Goal: Task Accomplishment & Management: Manage account settings

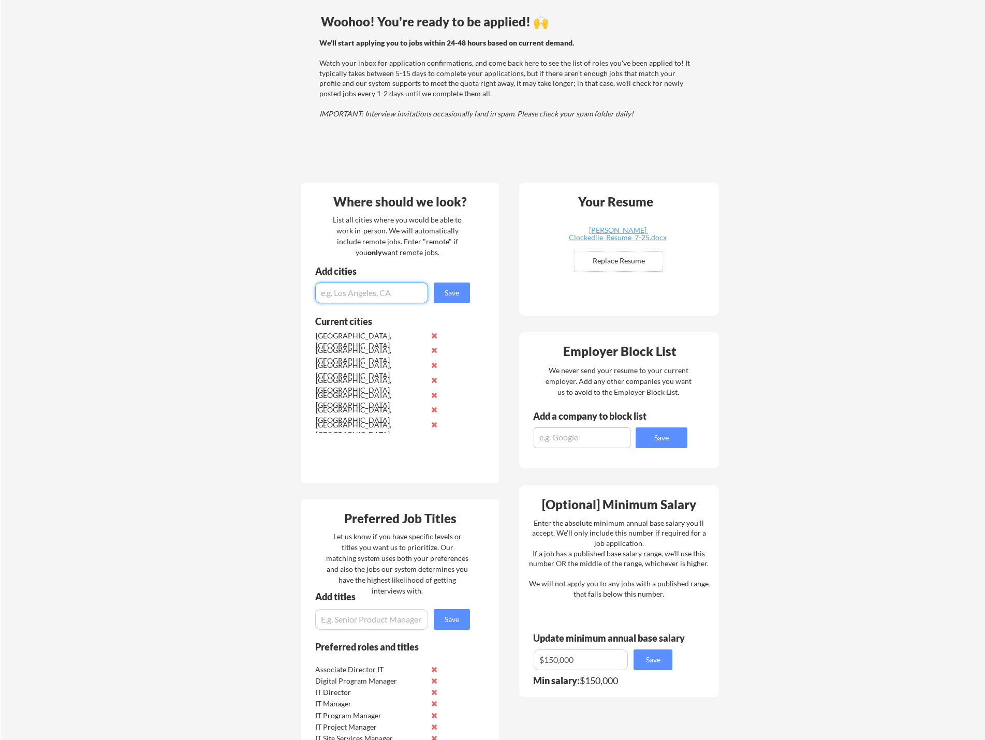
scroll to position [142, 0]
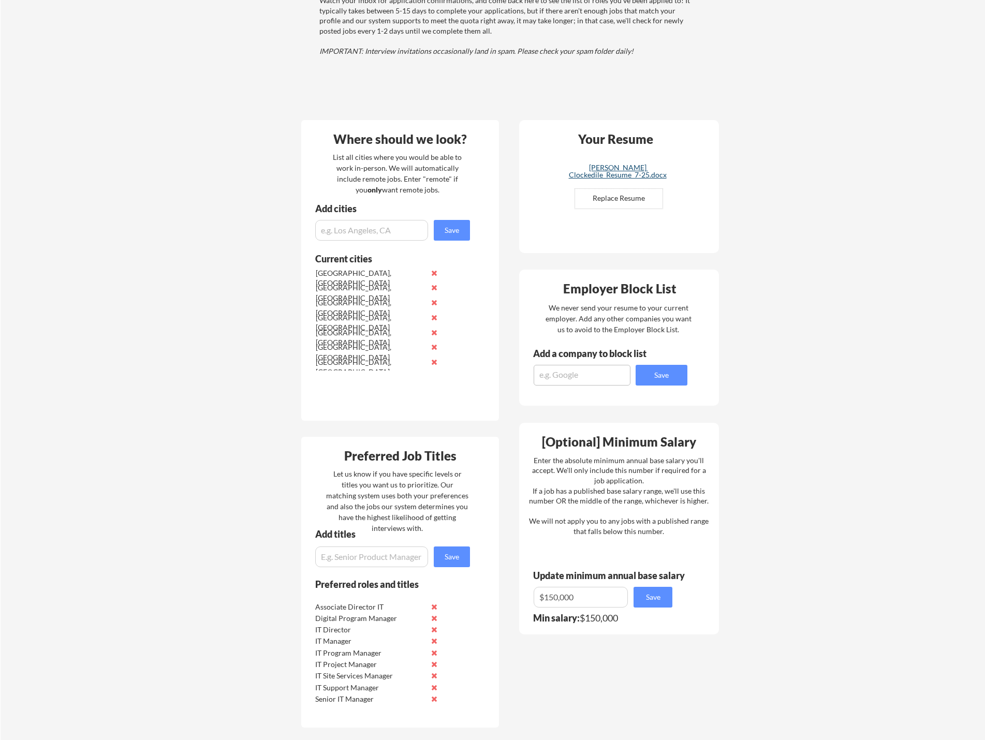
click at [616, 168] on div "[PERSON_NAME] Clockedile_Resume_7-25.docx" at bounding box center [617, 171] width 123 height 14
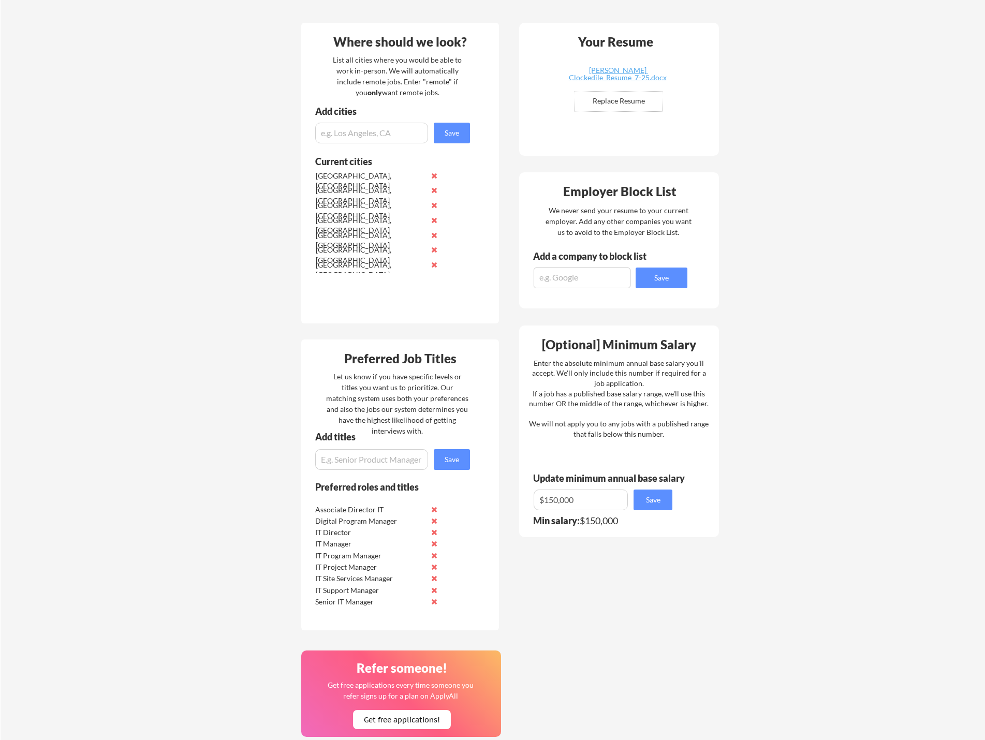
scroll to position [246, 0]
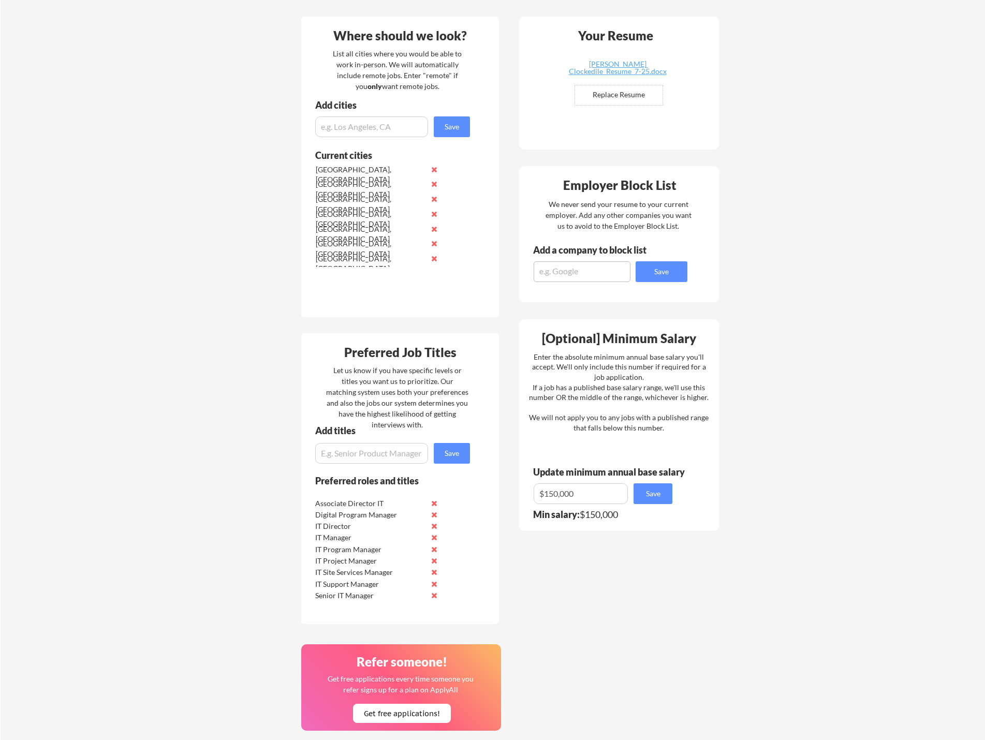
click at [363, 449] on input "input" at bounding box center [371, 453] width 113 height 21
paste input "Associate Director, IT Service Delivery Portfolio Companies"
drag, startPoint x: 424, startPoint y: 451, endPoint x: 226, endPoint y: 457, distance: 197.9
click at [226, 457] on div "Your Dashboard Woohoo! You're ready to be applied! 🙌 We'll start applying you t…" at bounding box center [493, 357] width 985 height 1125
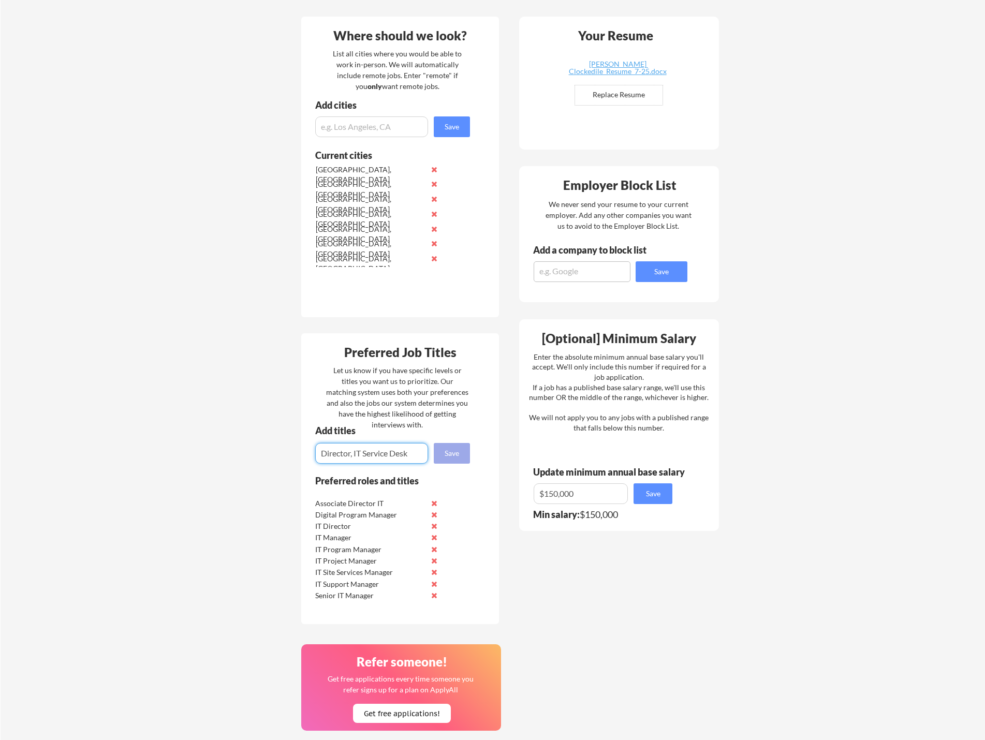
type input "Director, IT Service Desk"
click at [453, 454] on button "Save" at bounding box center [452, 453] width 36 height 21
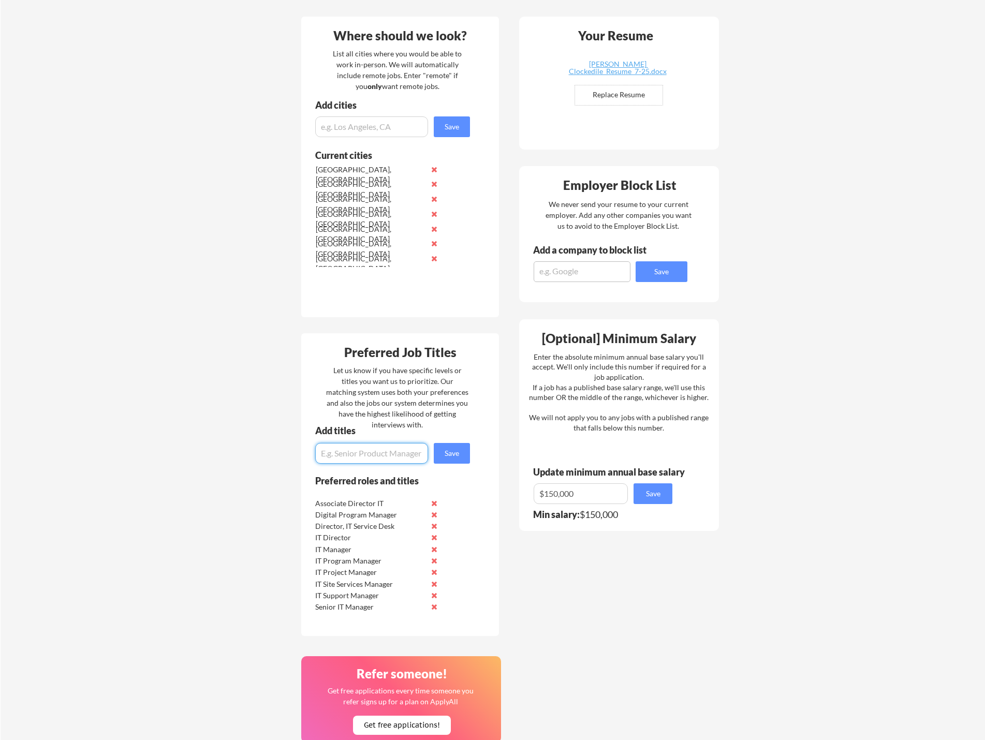
click at [357, 453] on input "input" at bounding box center [371, 453] width 113 height 21
paste input "Director, Digital End User Experience & Enterprise Solutions"
type input "Director, Digital End User Experience & Enterprise Solutions"
click at [453, 451] on button "Save" at bounding box center [452, 453] width 36 height 21
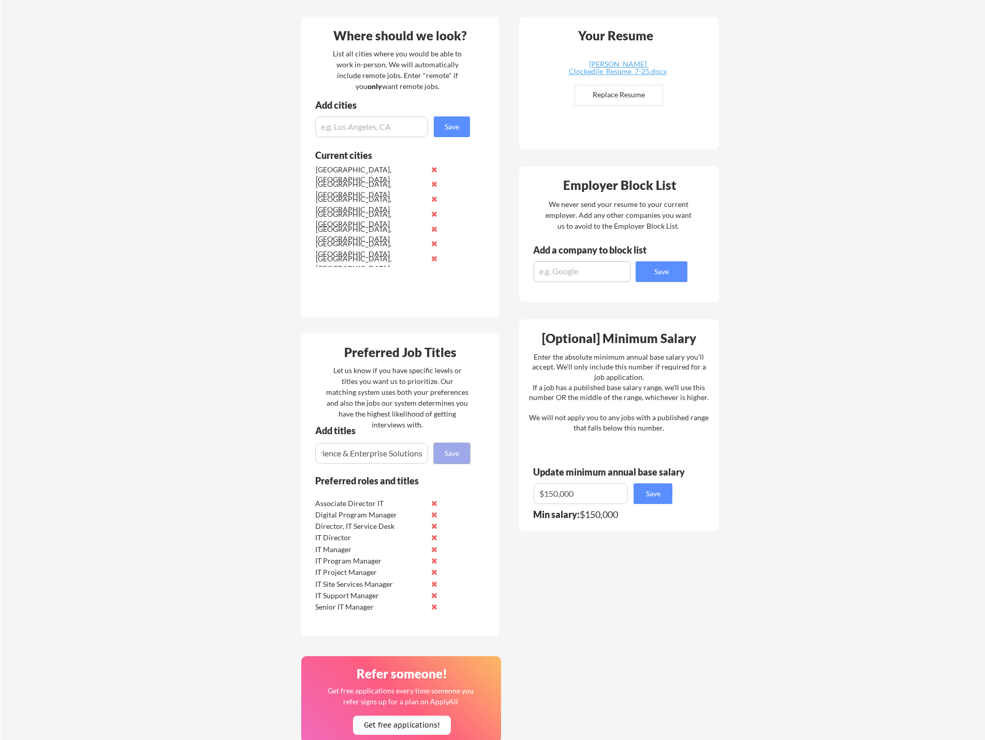
scroll to position [0, 0]
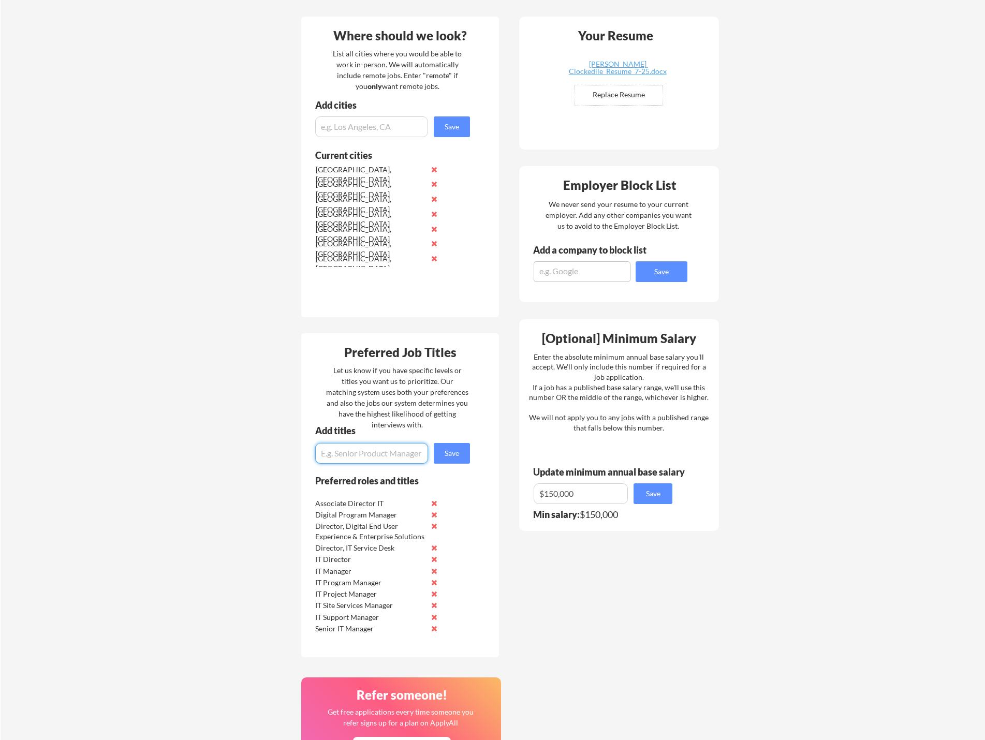
click at [378, 455] on input "input" at bounding box center [371, 453] width 113 height 21
click at [341, 451] on input "input" at bounding box center [371, 453] width 113 height 21
type input "Associate Director, IT Service Desk"
click at [449, 457] on button "Save" at bounding box center [452, 453] width 36 height 21
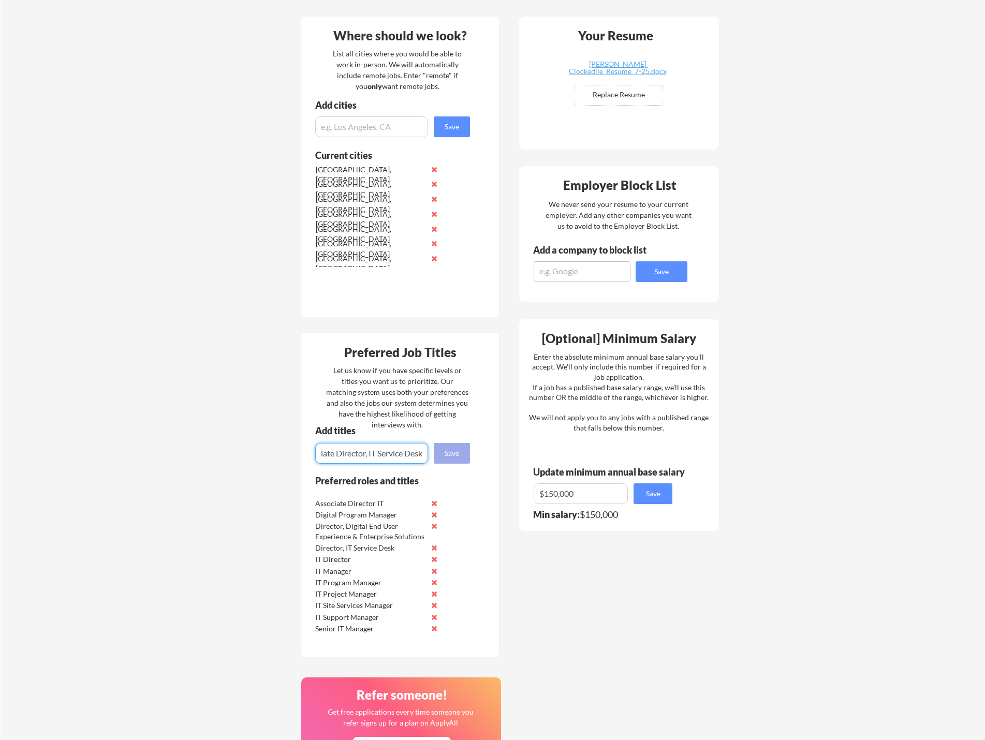
scroll to position [0, 0]
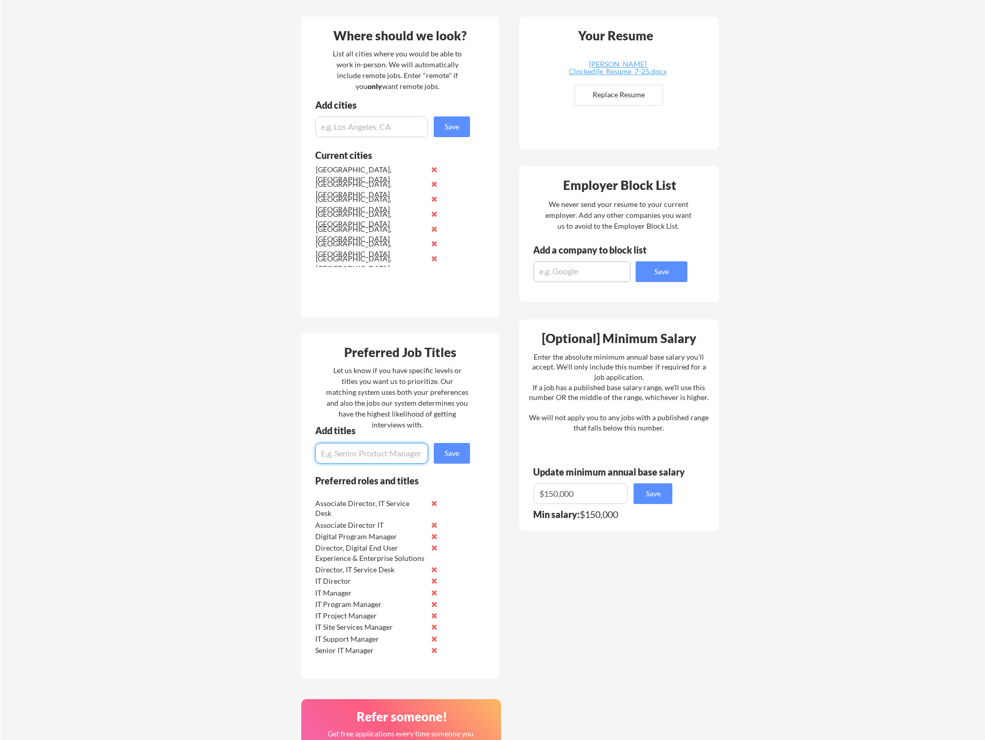
click at [339, 453] on input "input" at bounding box center [371, 453] width 113 height 21
click at [318, 455] on input "input" at bounding box center [371, 453] width 113 height 21
drag, startPoint x: 391, startPoint y: 453, endPoint x: 405, endPoint y: 455, distance: 13.6
click at [393, 453] on input "input" at bounding box center [371, 453] width 113 height 21
drag, startPoint x: 323, startPoint y: 456, endPoint x: 319, endPoint y: 445, distance: 11.3
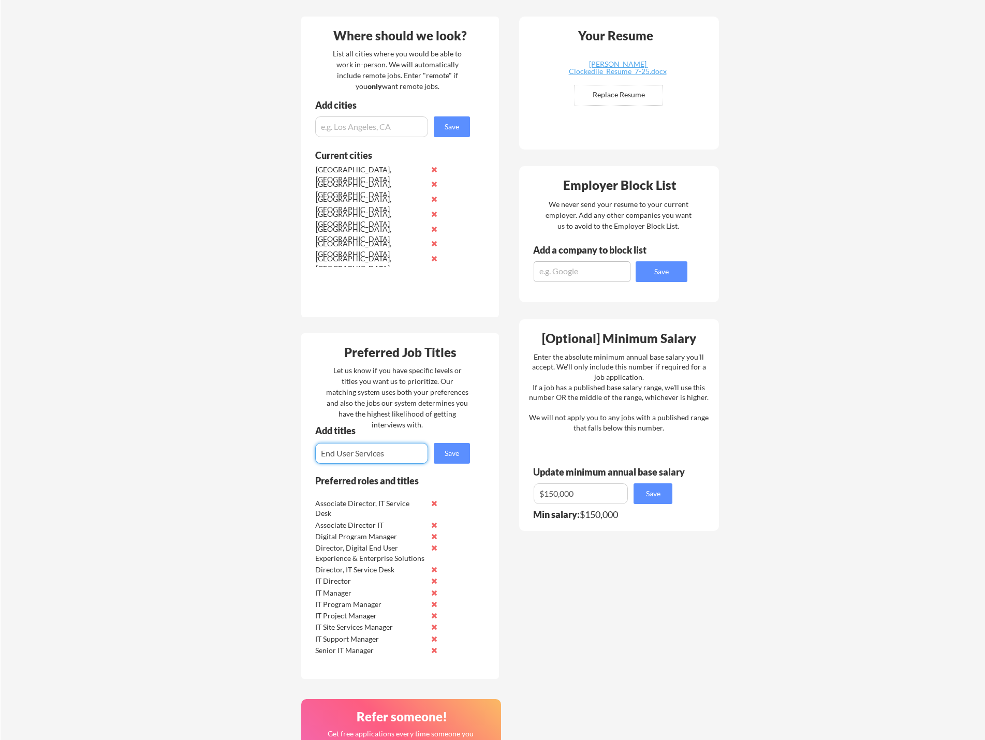
click at [320, 451] on input "input" at bounding box center [371, 453] width 113 height 21
type input "Director, End User Services"
click at [458, 454] on button "Save" at bounding box center [452, 453] width 36 height 21
click at [383, 451] on input "input" at bounding box center [371, 453] width 113 height 21
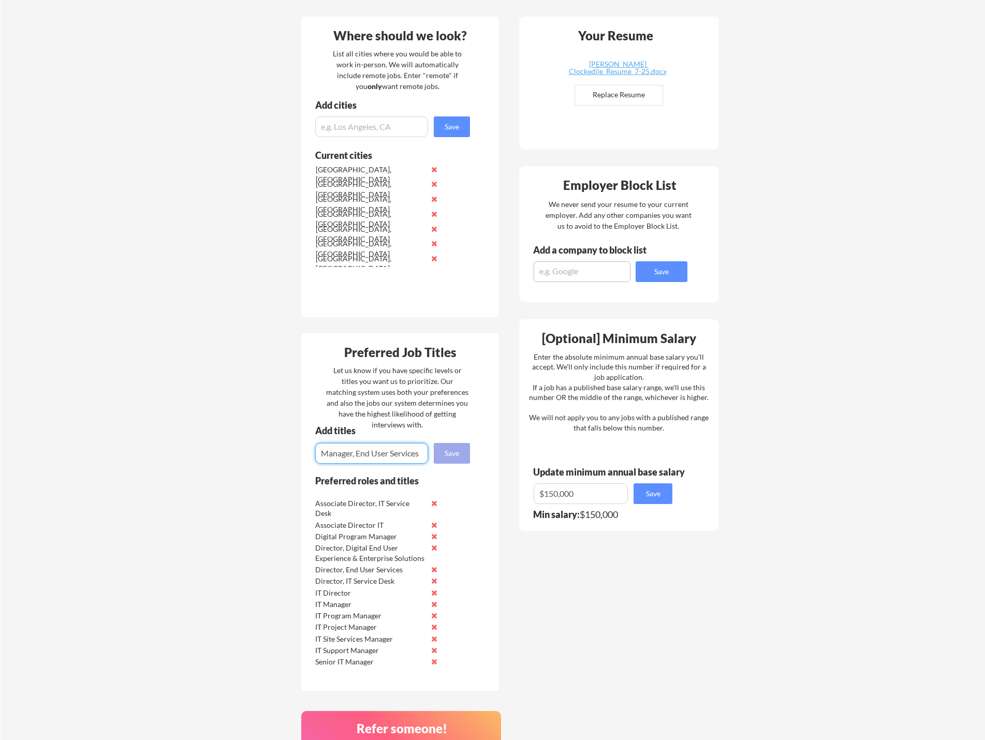
type input "Manager, End User Services"
click at [456, 456] on button "Save" at bounding box center [452, 453] width 36 height 21
click at [370, 454] on input "input" at bounding box center [371, 453] width 113 height 21
type input "Director, Information Technology"
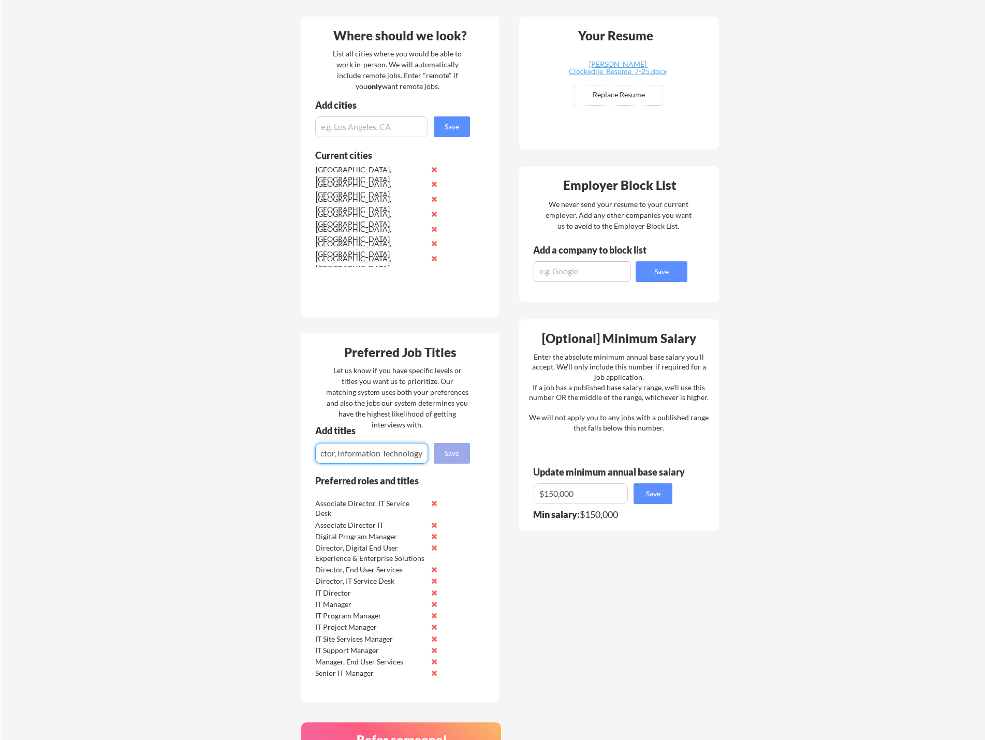
click at [449, 453] on button "Save" at bounding box center [452, 453] width 36 height 21
click at [405, 450] on input "input" at bounding box center [371, 453] width 113 height 21
type input "IT Business Partner"
click at [459, 457] on button "Save" at bounding box center [452, 453] width 36 height 21
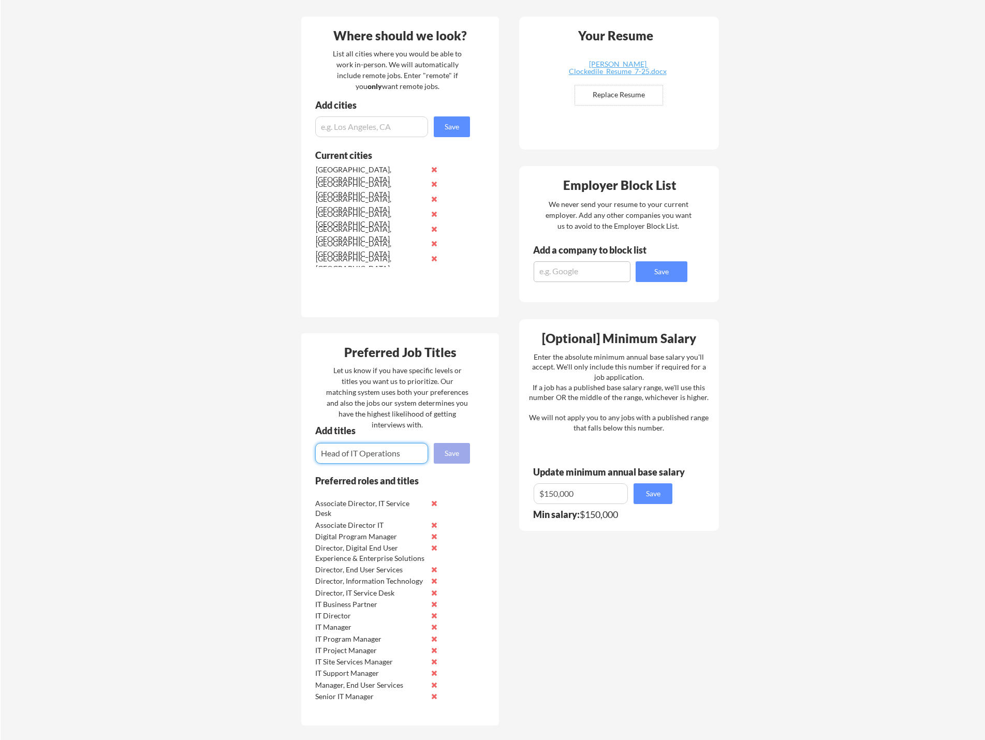
type input "Head of IT Operations"
click at [443, 456] on button "Save" at bounding box center [452, 453] width 36 height 21
click at [377, 457] on input "input" at bounding box center [371, 453] width 113 height 21
type input "Manager, IT Operations"
click at [457, 452] on button "Save" at bounding box center [452, 453] width 36 height 21
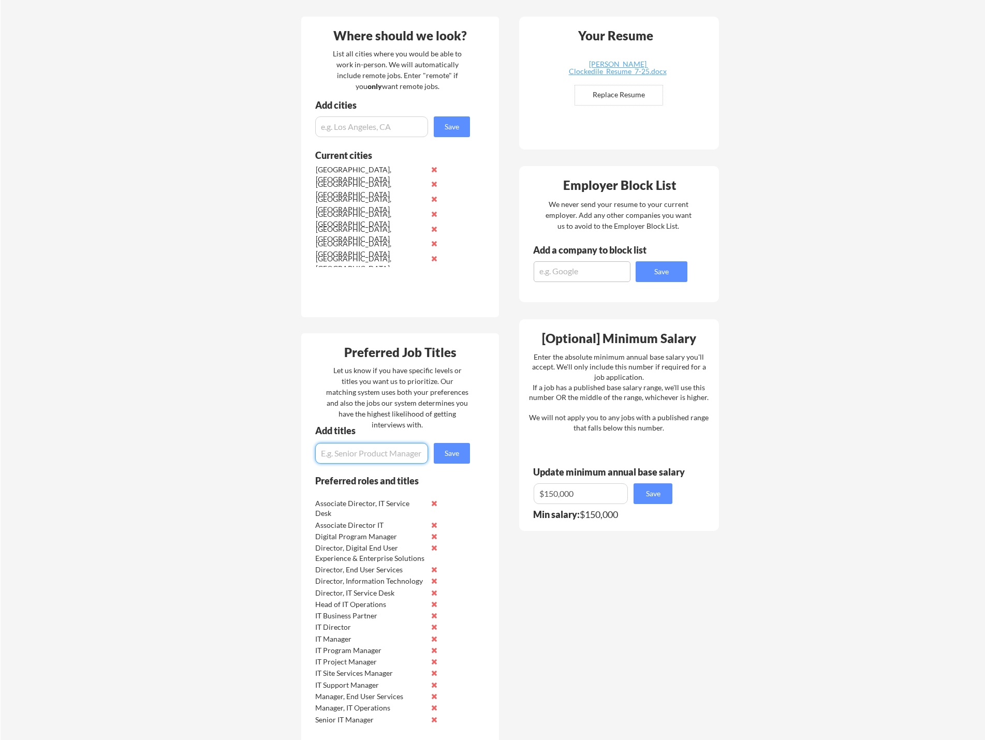
click at [400, 455] on input "input" at bounding box center [371, 453] width 113 height 21
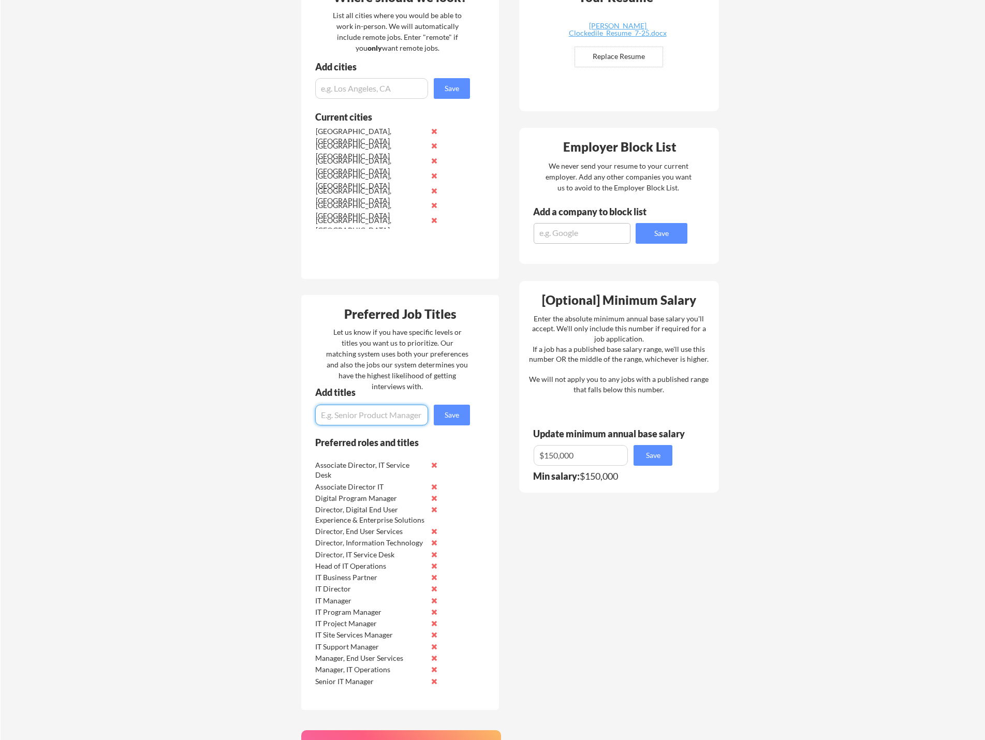
scroll to position [349, 0]
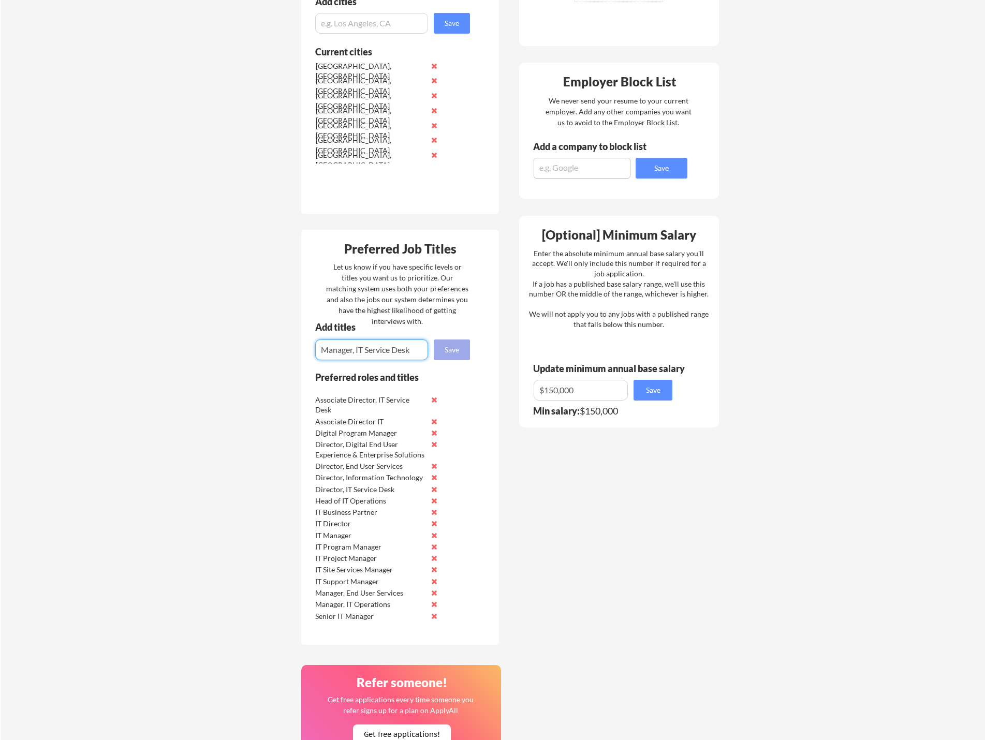
type input "Manager, IT Service Desk"
click at [461, 350] on button "Save" at bounding box center [452, 350] width 36 height 21
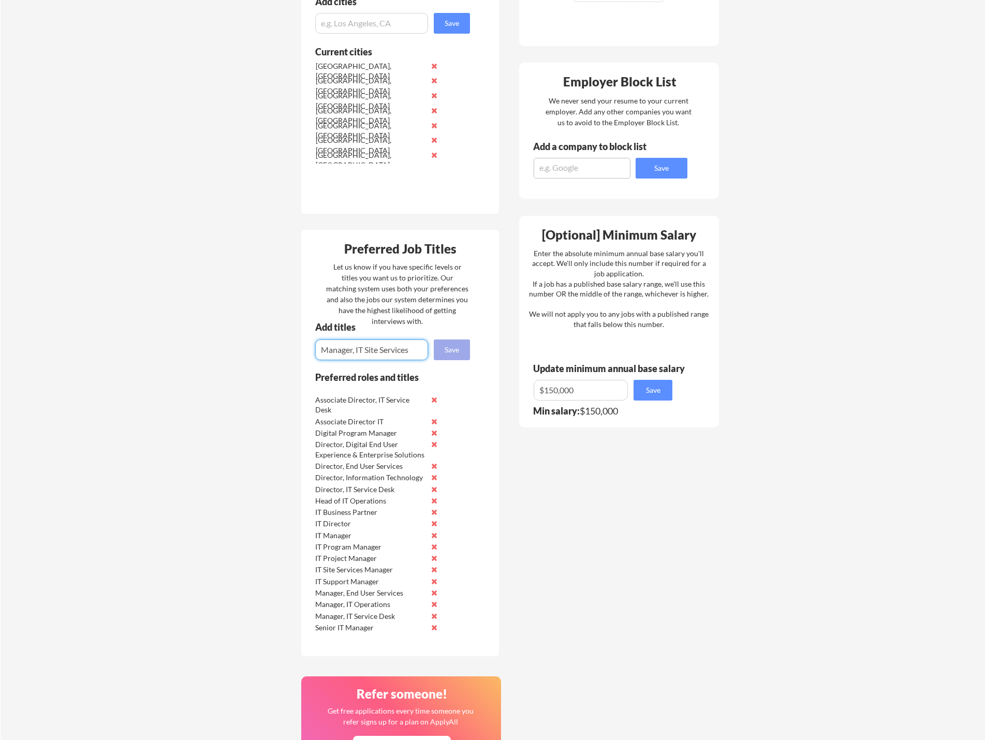
type input "Manager, IT Site Services"
click at [448, 351] on button "Save" at bounding box center [452, 350] width 36 height 21
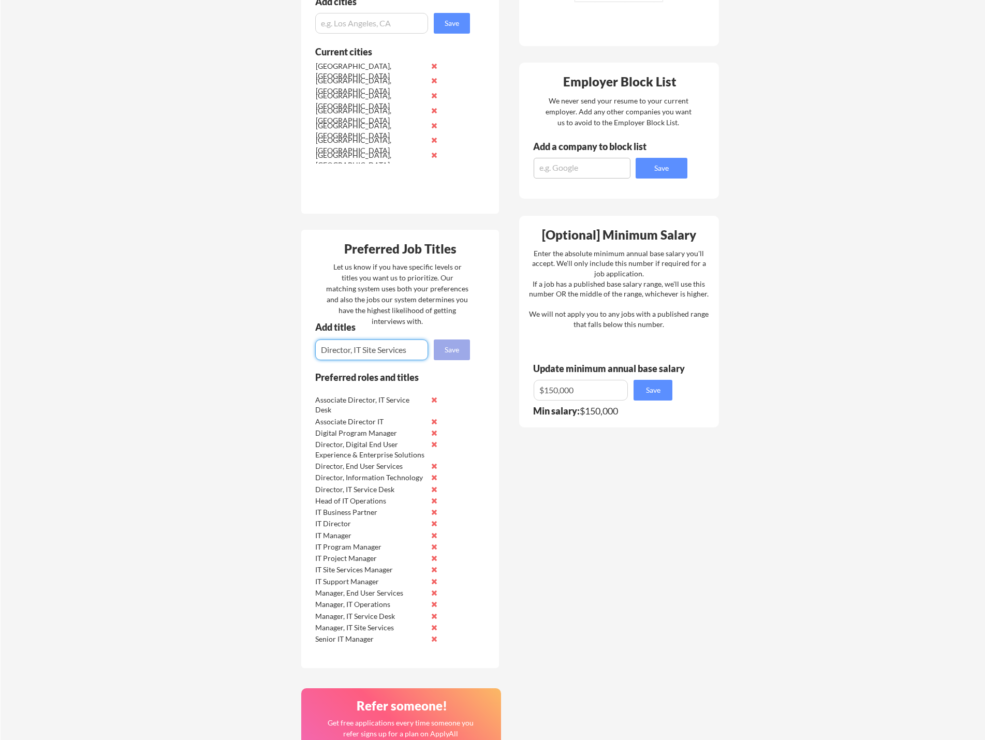
type input "Director, IT Site Services"
click at [446, 352] on button "Save" at bounding box center [452, 350] width 36 height 21
type input "Manager,. Global Technology"
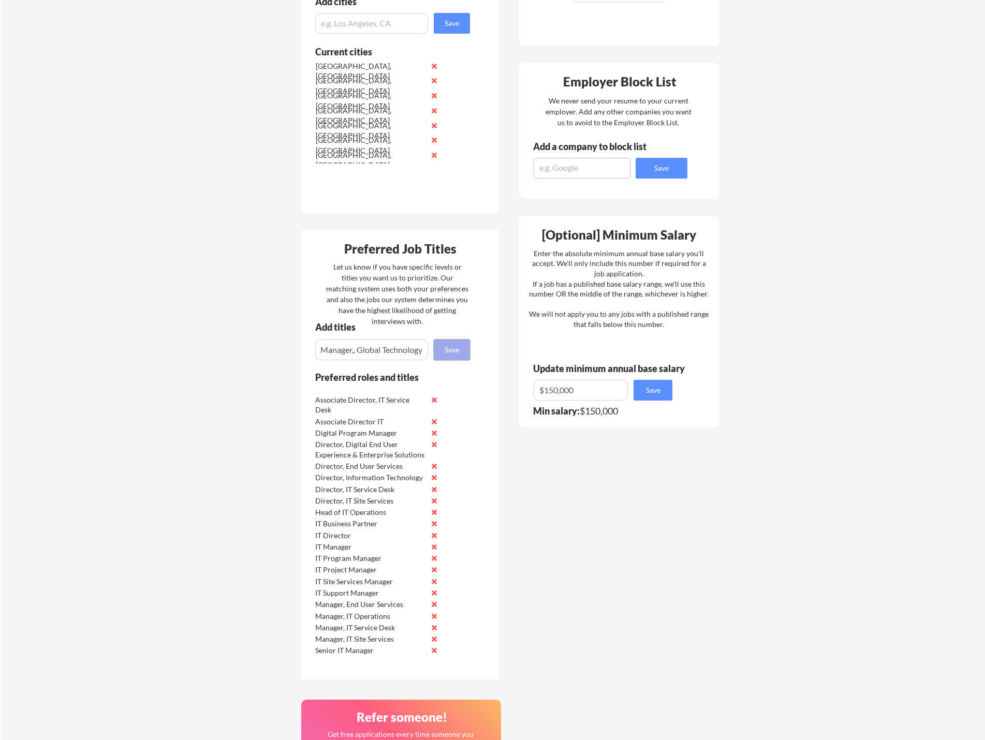
click at [459, 351] on button "Save" at bounding box center [452, 350] width 36 height 21
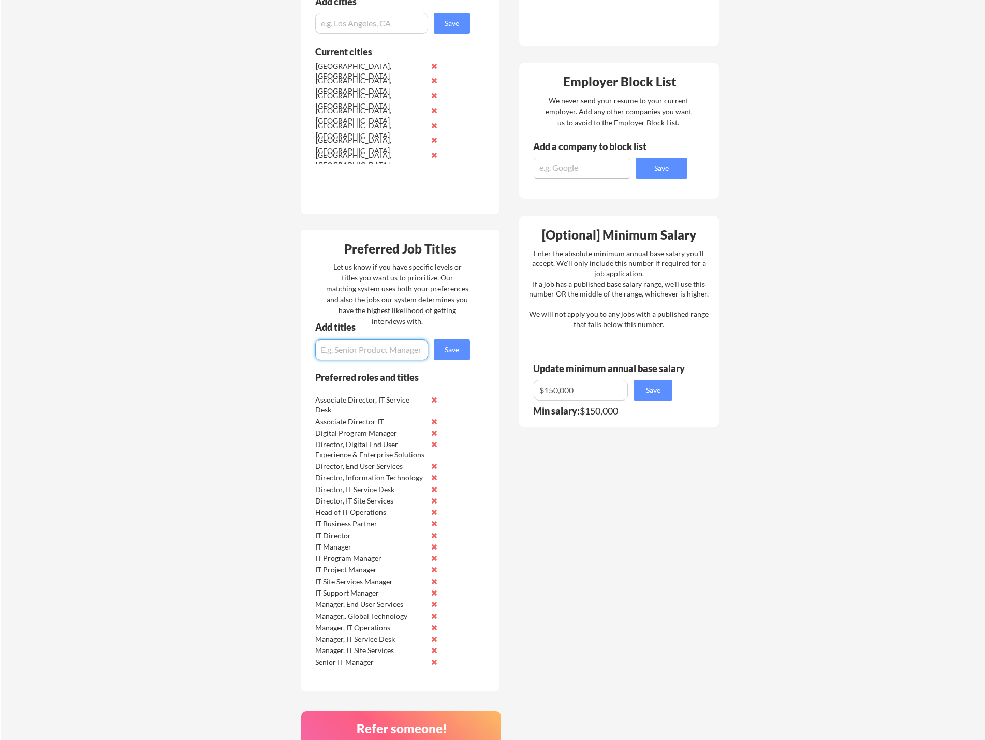
click at [367, 352] on input "input" at bounding box center [371, 350] width 113 height 21
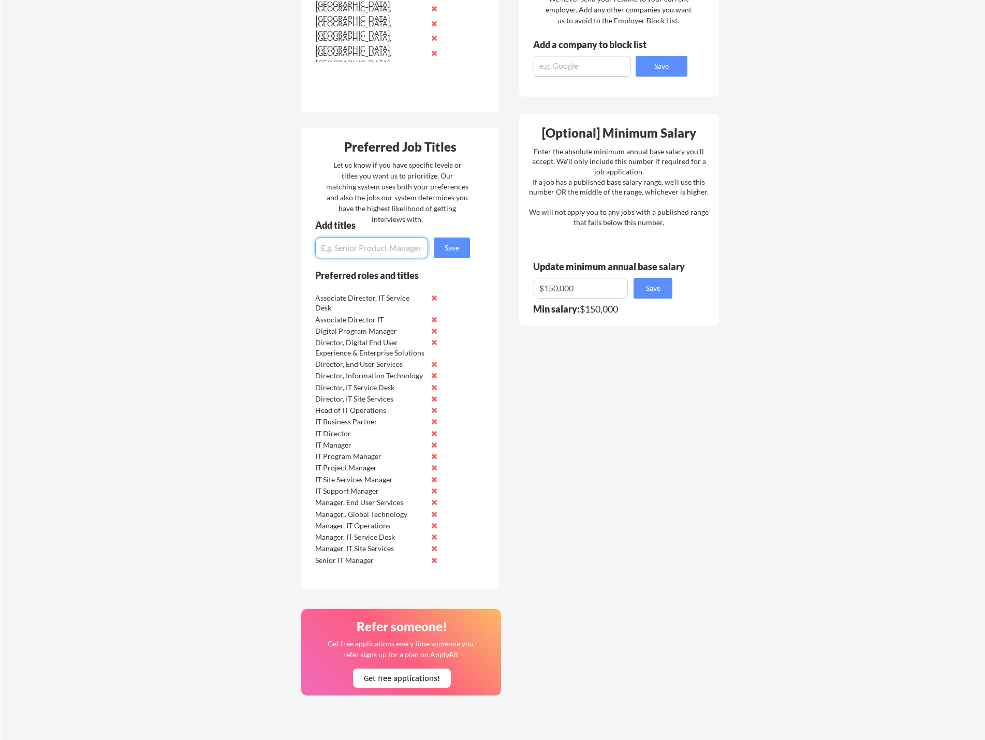
scroll to position [453, 0]
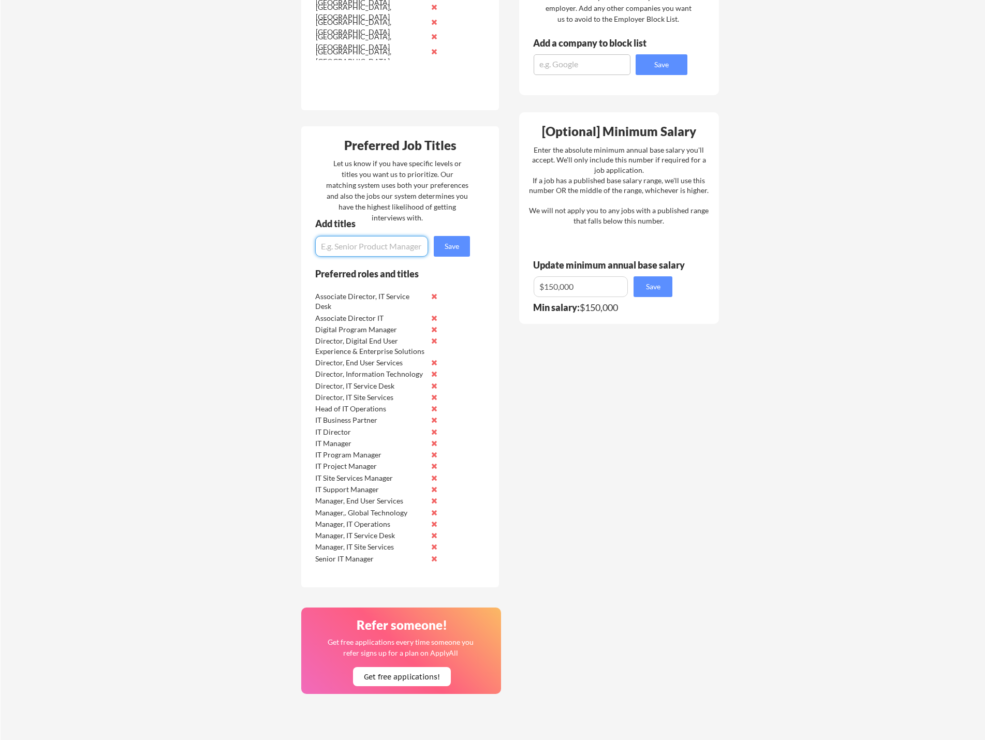
drag, startPoint x: 347, startPoint y: 516, endPoint x: 351, endPoint y: 499, distance: 17.0
click at [348, 512] on div "Manager,. Global Technology" at bounding box center [369, 513] width 109 height 10
click at [431, 511] on button at bounding box center [434, 513] width 8 height 8
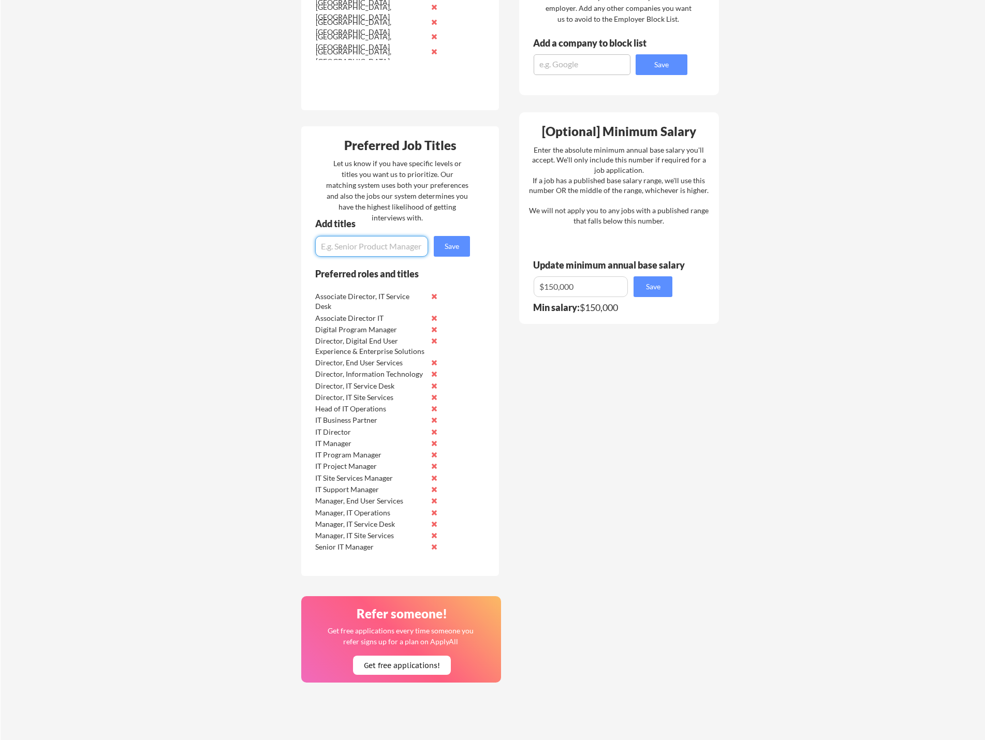
click at [359, 251] on input "input" at bounding box center [371, 246] width 113 height 21
type input "Manager, Global Technology"
click at [444, 246] on button "Save" at bounding box center [452, 246] width 36 height 21
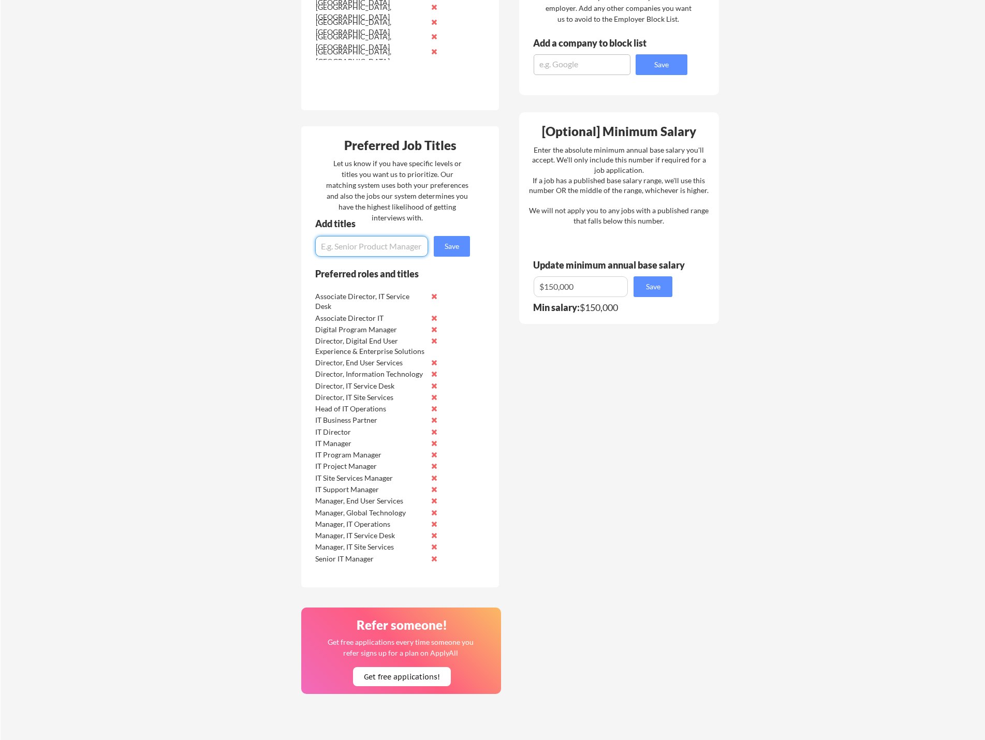
click at [360, 249] on input "input" at bounding box center [371, 246] width 113 height 21
type input "Director, Global Technology"
click at [454, 246] on button "Save" at bounding box center [452, 246] width 36 height 21
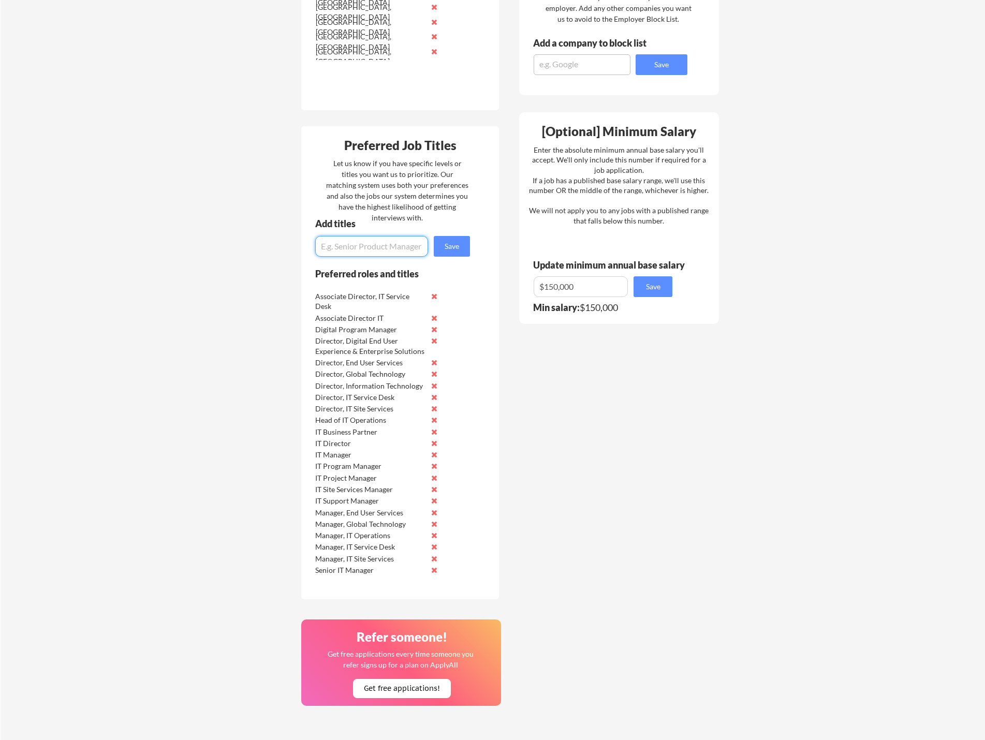
click at [351, 249] on input "input" at bounding box center [371, 246] width 113 height 21
type input "Manager, Digital Workplace & IT Operations"
click at [455, 249] on button "Save" at bounding box center [452, 246] width 36 height 21
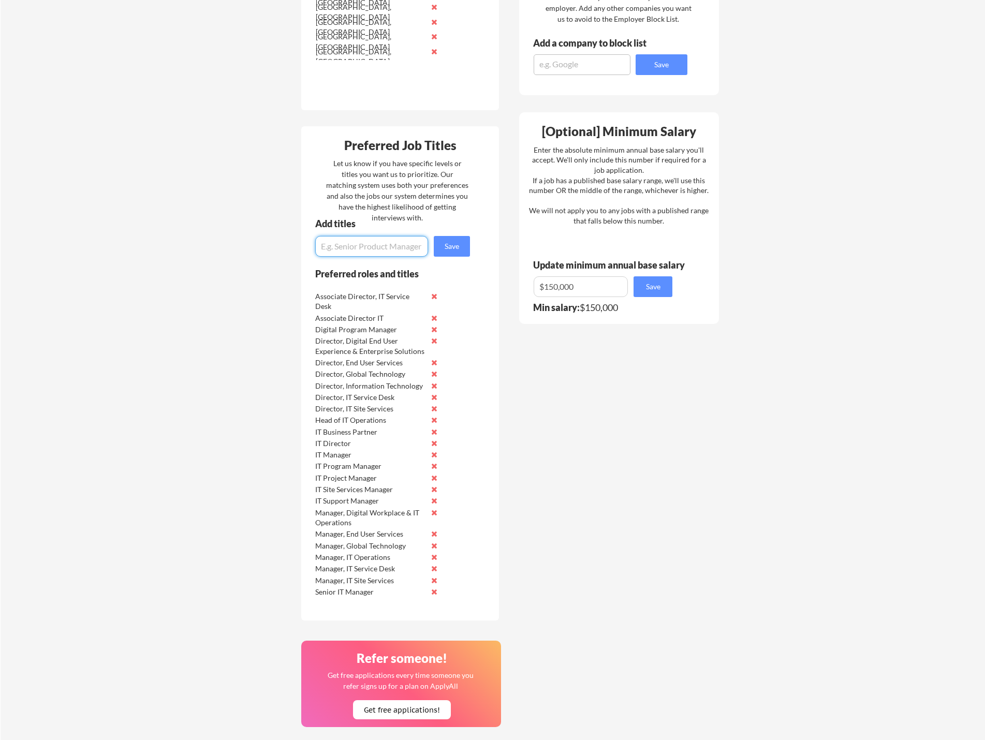
click at [403, 249] on input "input" at bounding box center [371, 246] width 113 height 21
type input "Project Manager, Strategic IT Initiatives"
click at [448, 249] on button "Save" at bounding box center [452, 246] width 36 height 21
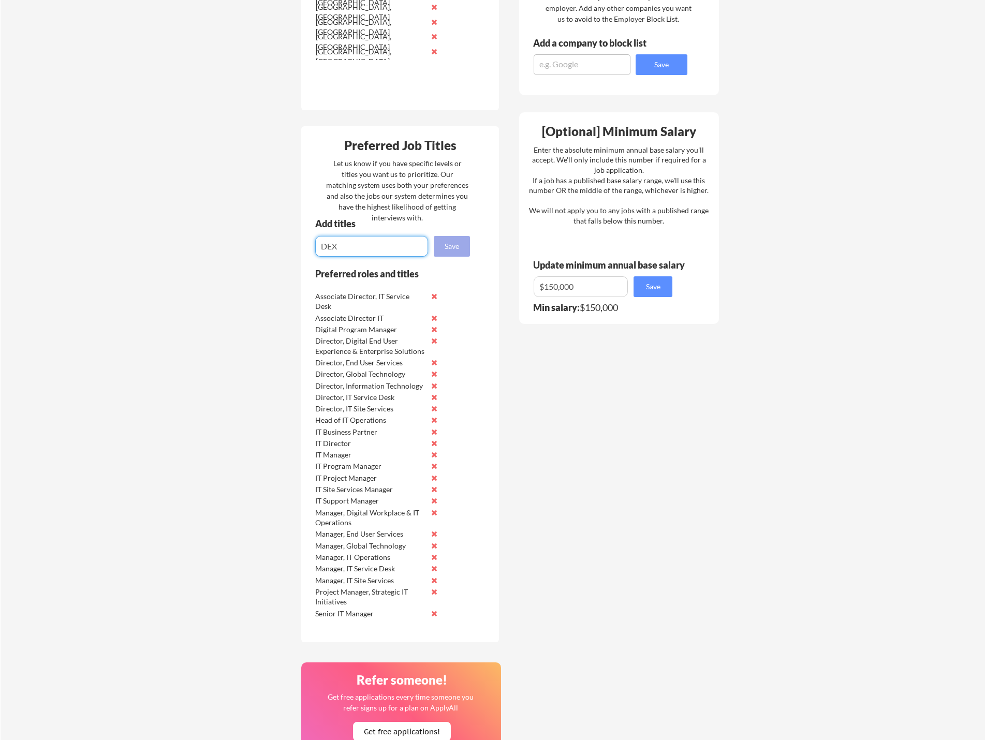
type input "DEX"
click at [455, 247] on button "Save" at bounding box center [452, 246] width 36 height 21
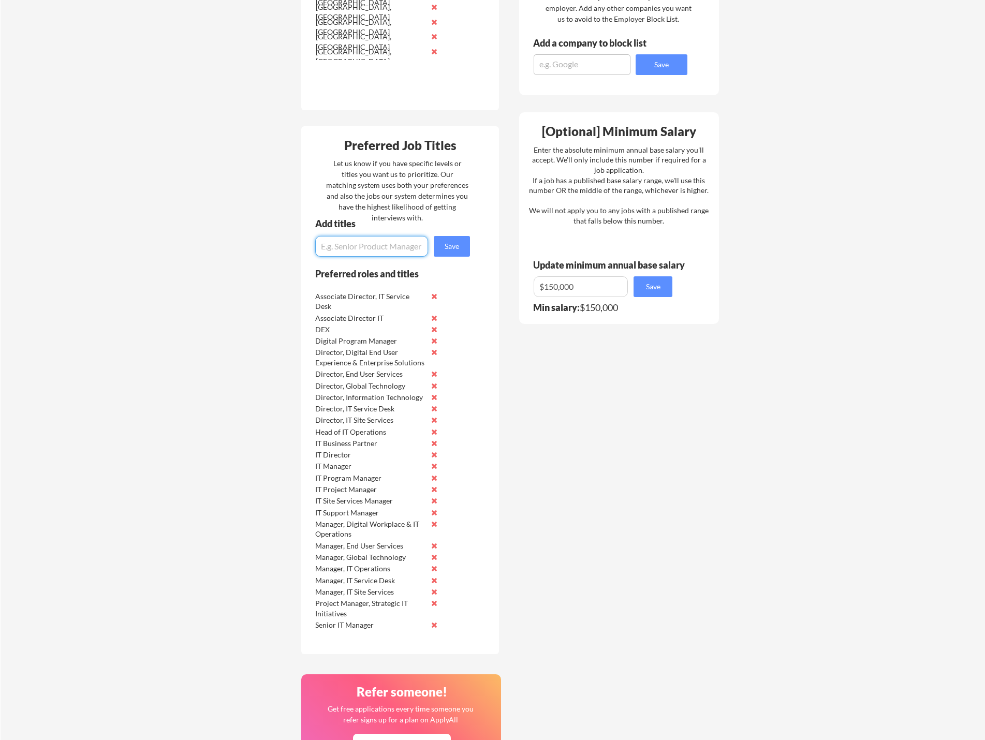
click at [362, 246] on input "input" at bounding box center [371, 246] width 113 height 21
type input "AV"
click at [455, 247] on button "Save" at bounding box center [452, 246] width 36 height 21
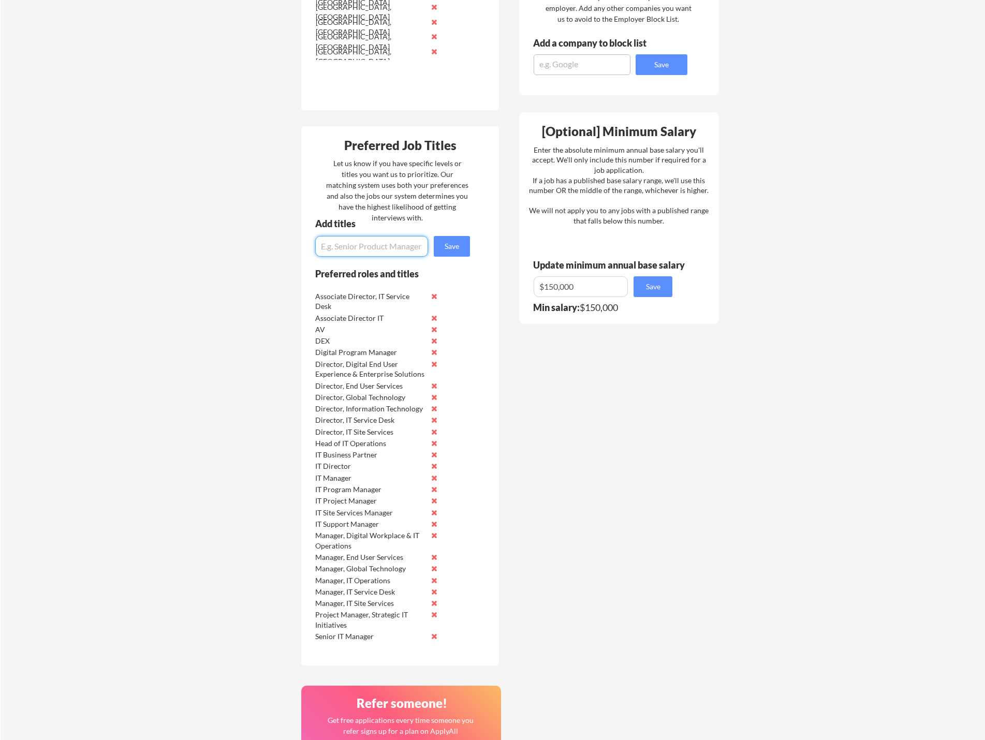
click at [364, 245] on input "input" at bounding box center [371, 246] width 113 height 21
type input "IT Product Lead"
click at [457, 249] on button "Save" at bounding box center [452, 246] width 36 height 21
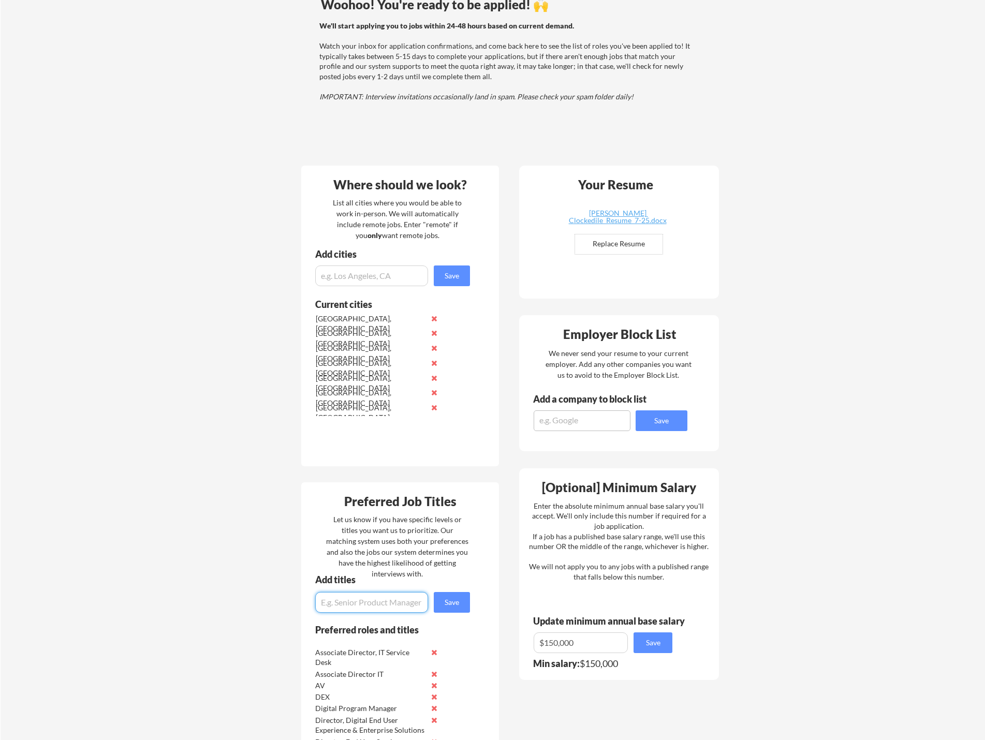
scroll to position [91, 0]
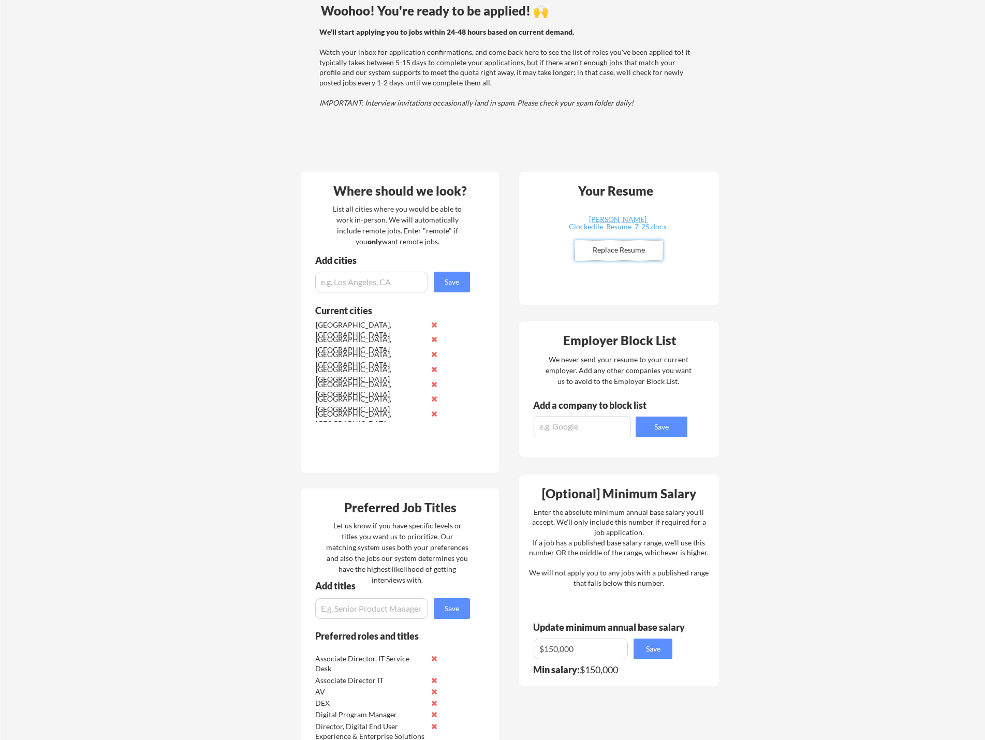
click at [622, 252] on input "file" at bounding box center [618, 251] width 87 height 20
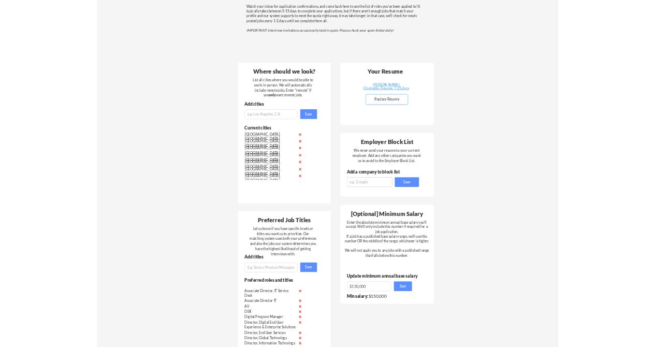
scroll to position [126, 0]
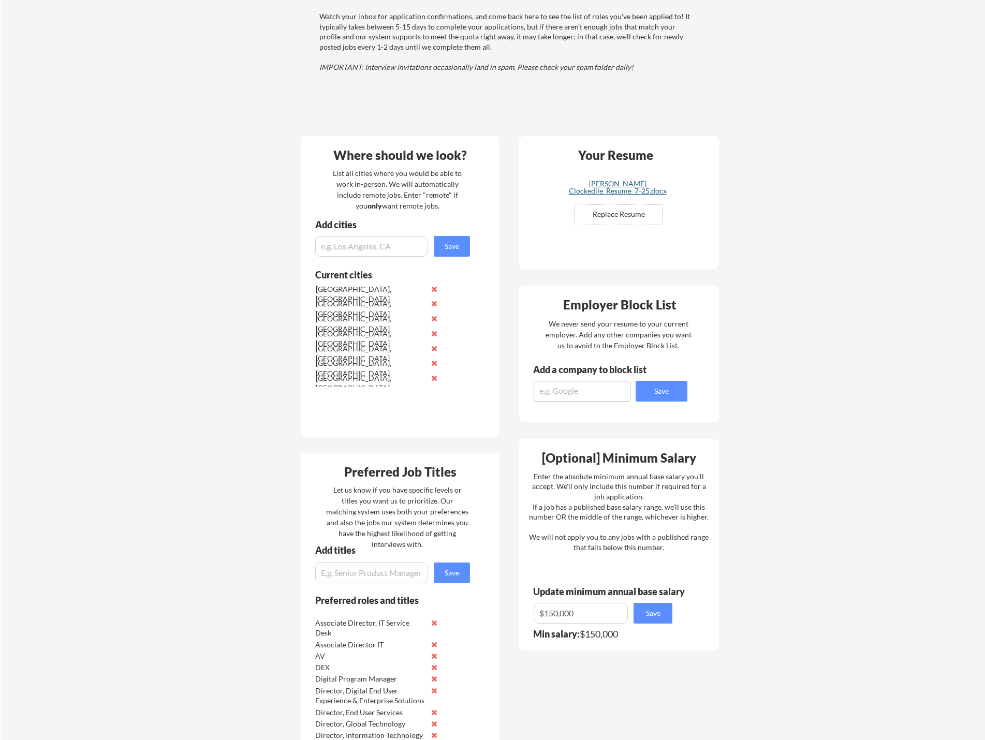
click at [615, 186] on div "[PERSON_NAME] Clockedile_Resume_7-25.docx" at bounding box center [617, 187] width 123 height 14
